Goal: Information Seeking & Learning: Learn about a topic

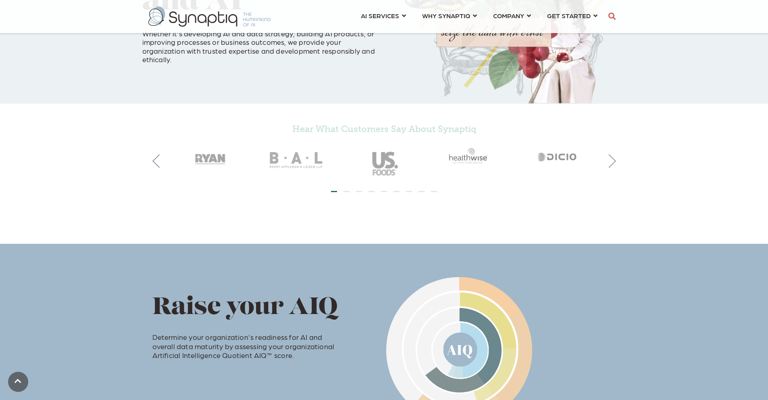
scroll to position [141, 0]
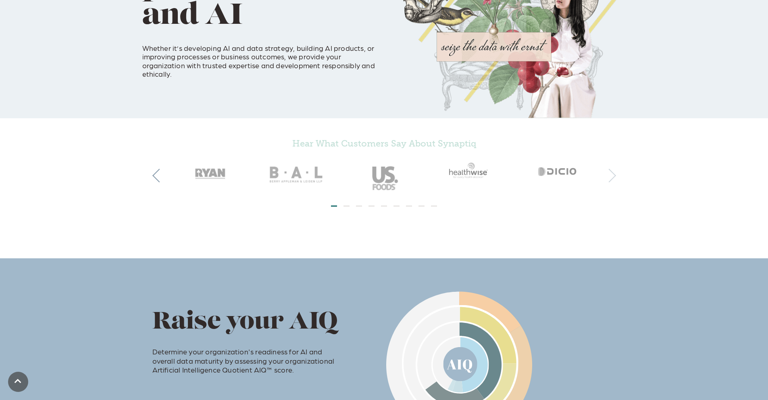
click at [609, 173] on button "Next" at bounding box center [609, 176] width 14 height 14
click at [609, 171] on button "Next" at bounding box center [609, 176] width 14 height 14
click at [608, 171] on button "Next" at bounding box center [609, 176] width 14 height 14
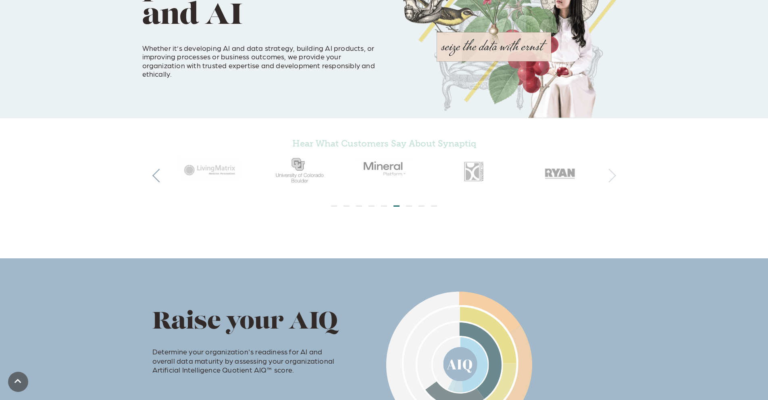
click at [608, 171] on button "Next" at bounding box center [609, 176] width 14 height 14
click at [565, 182] on img at bounding box center [558, 174] width 87 height 45
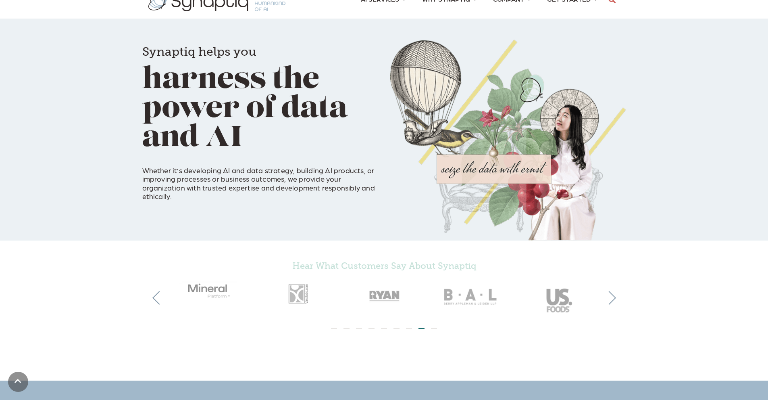
scroll to position [0, 0]
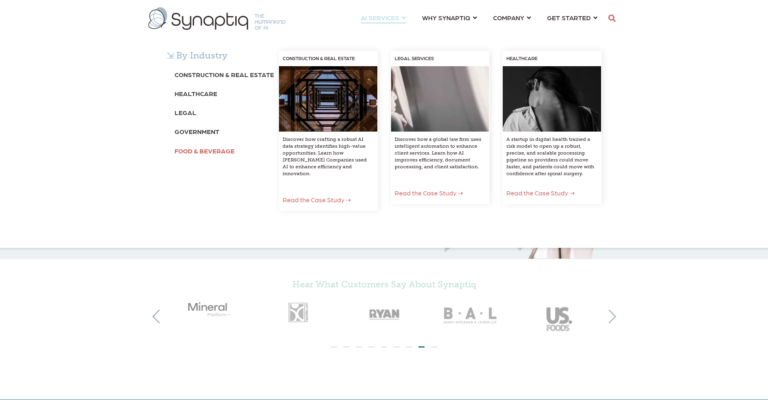
click at [187, 156] on link "Food & Beverage" at bounding box center [205, 150] width 60 height 15
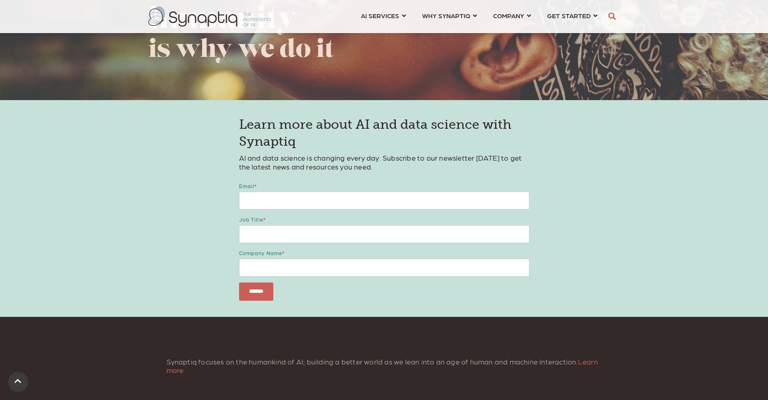
scroll to position [1734, 0]
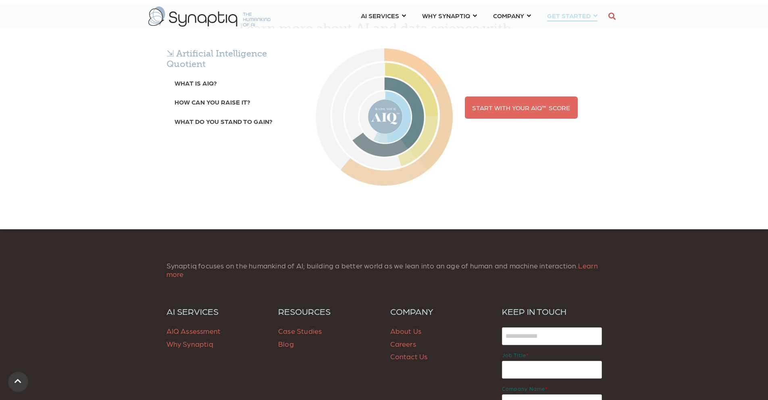
scroll to position [1330, 0]
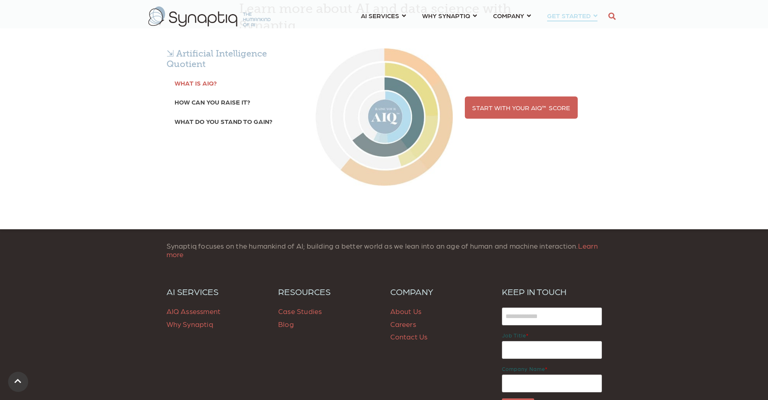
click at [202, 84] on b "What is AIQ?" at bounding box center [196, 83] width 42 height 8
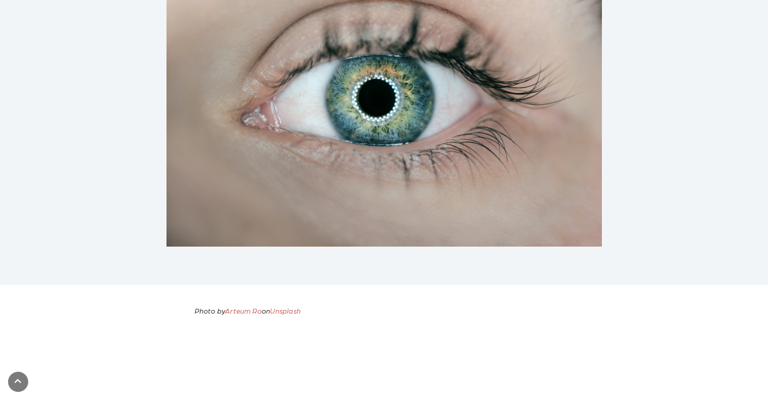
scroll to position [40, 0]
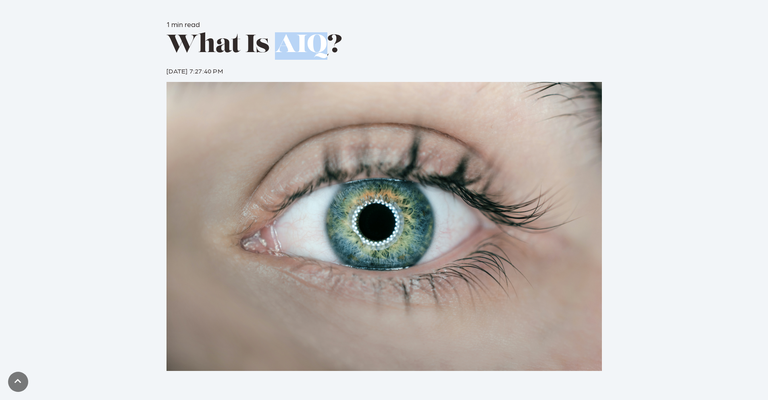
drag, startPoint x: 279, startPoint y: 42, endPoint x: 322, endPoint y: 43, distance: 43.1
click at [322, 43] on span "What Is AIQ?" at bounding box center [255, 45] width 176 height 25
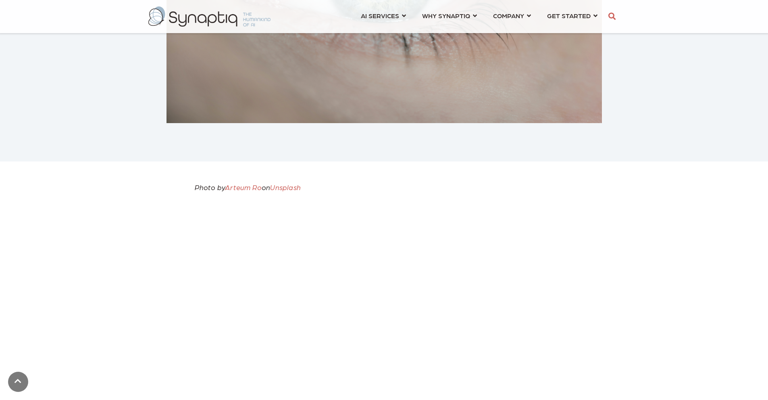
scroll to position [484, 0]
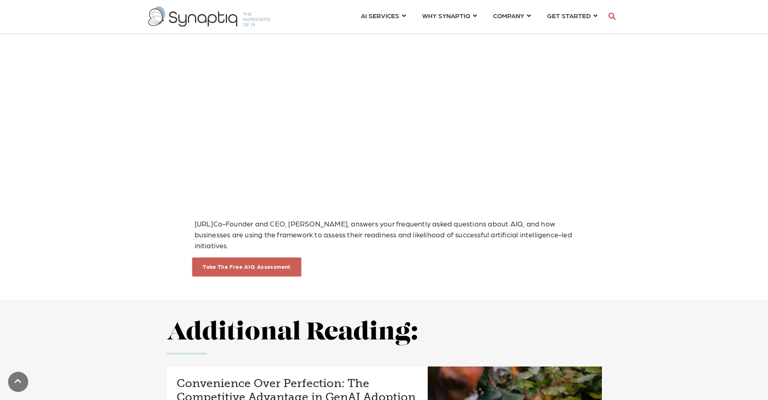
click at [248, 263] on link "Take The Free AIQ Assessment" at bounding box center [246, 266] width 88 height 6
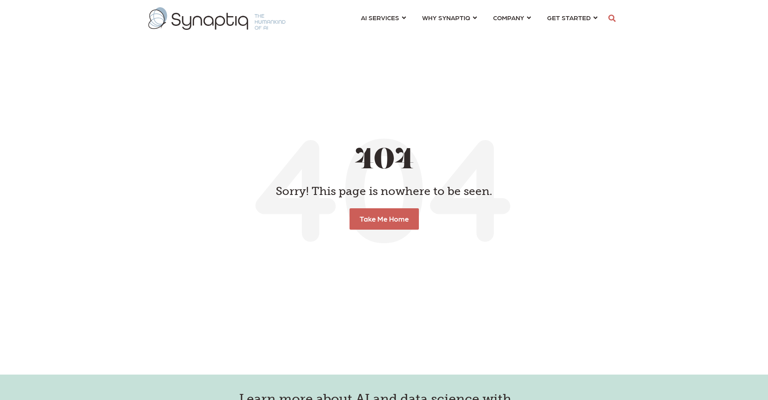
scroll to position [0, 4]
click at [391, 227] on link "Take Me Home" at bounding box center [384, 218] width 73 height 22
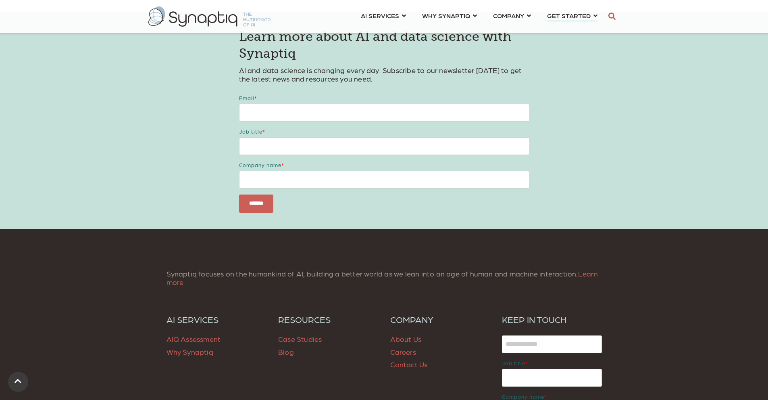
scroll to position [645, 0]
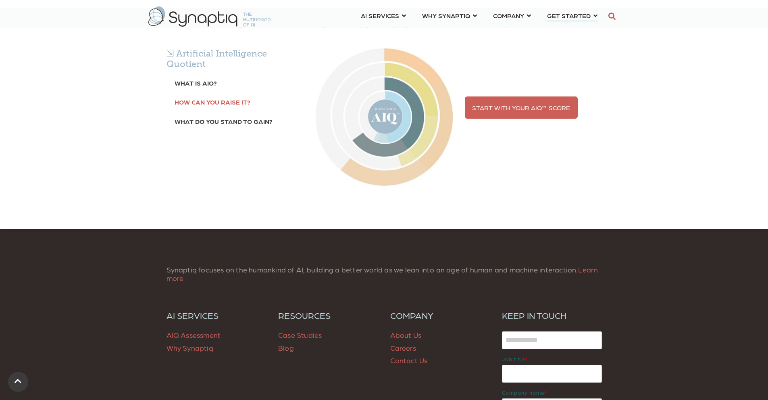
click at [223, 104] on b "How can you raise it?" at bounding box center [213, 102] width 76 height 8
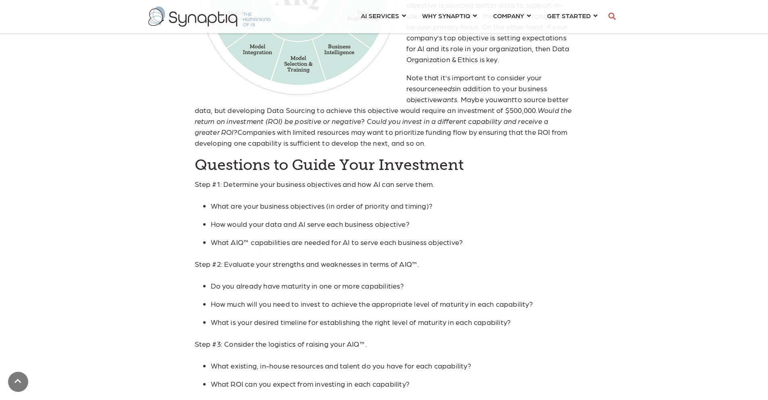
scroll to position [726, 0]
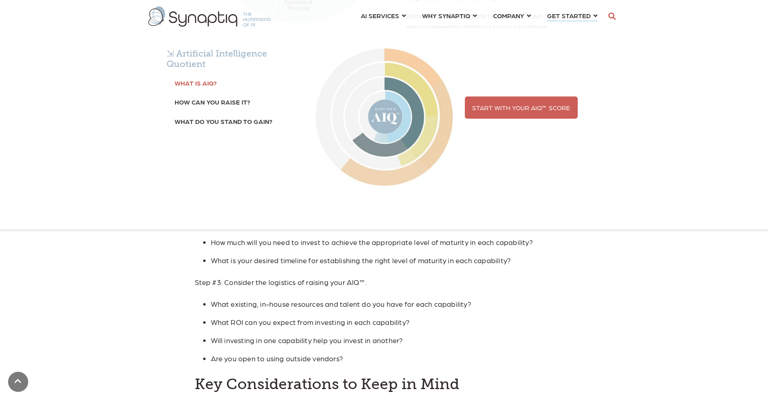
click at [188, 79] on link "What is AIQ?" at bounding box center [196, 82] width 42 height 15
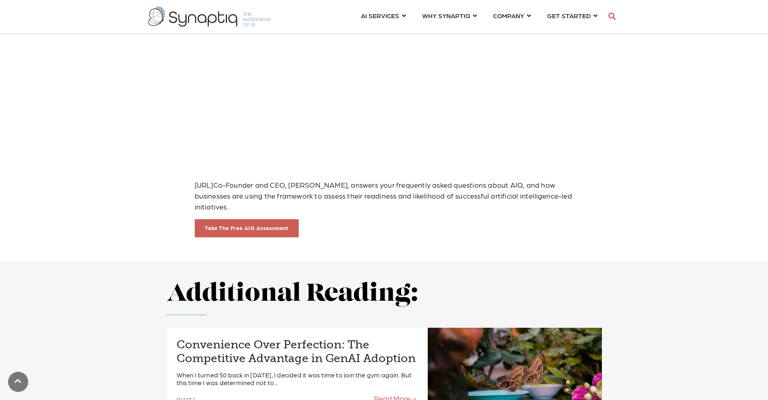
scroll to position [524, 0]
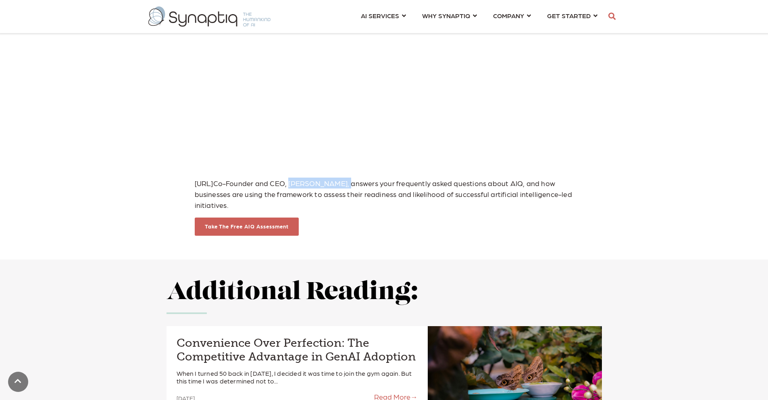
drag, startPoint x: 308, startPoint y: 183, endPoint x: 363, endPoint y: 182, distance: 54.8
click at [363, 182] on span "Co-Founder and CEO, Stephen Sklarew, answers your frequently asked questions ab…" at bounding box center [383, 194] width 377 height 30
